Goal: Navigation & Orientation: Find specific page/section

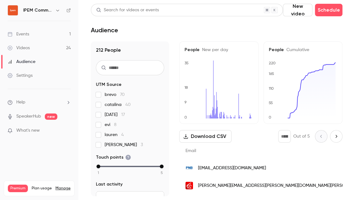
click at [30, 62] on div "Audience" at bounding box center [22, 62] width 28 height 6
click at [37, 34] on link "Events 1" at bounding box center [39, 34] width 78 height 14
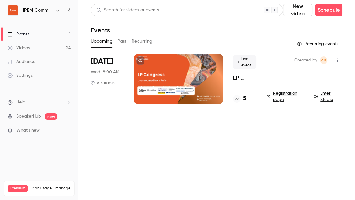
click at [244, 99] on h4 "5" at bounding box center [244, 98] width 3 height 8
